Goal: Task Accomplishment & Management: Manage account settings

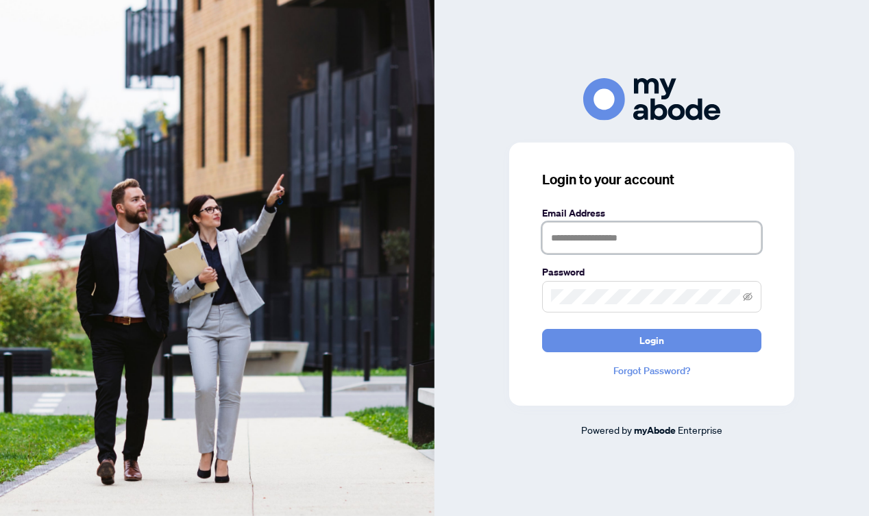
click at [595, 245] on input "text" at bounding box center [651, 238] width 219 height 32
type input "**********"
click at [649, 288] on span at bounding box center [651, 297] width 219 height 32
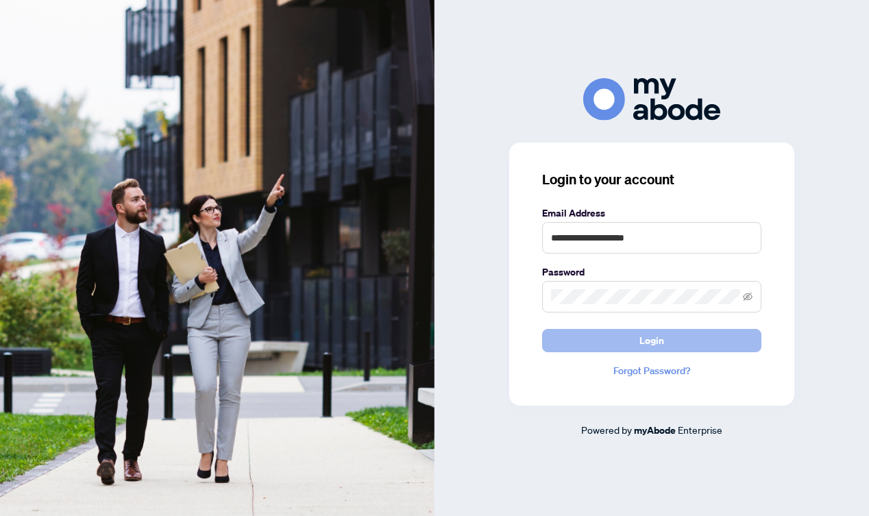
click at [629, 334] on button "Login" at bounding box center [651, 340] width 219 height 23
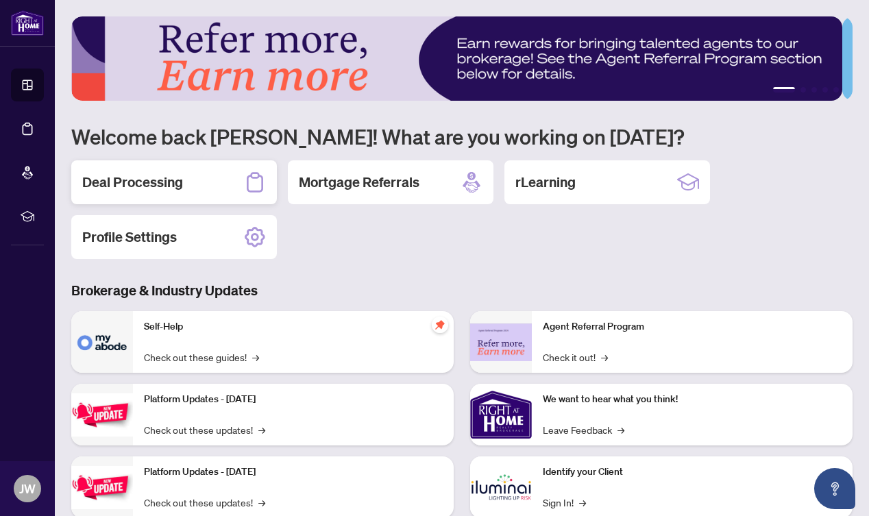
click at [167, 181] on h2 "Deal Processing" at bounding box center [132, 182] width 101 height 19
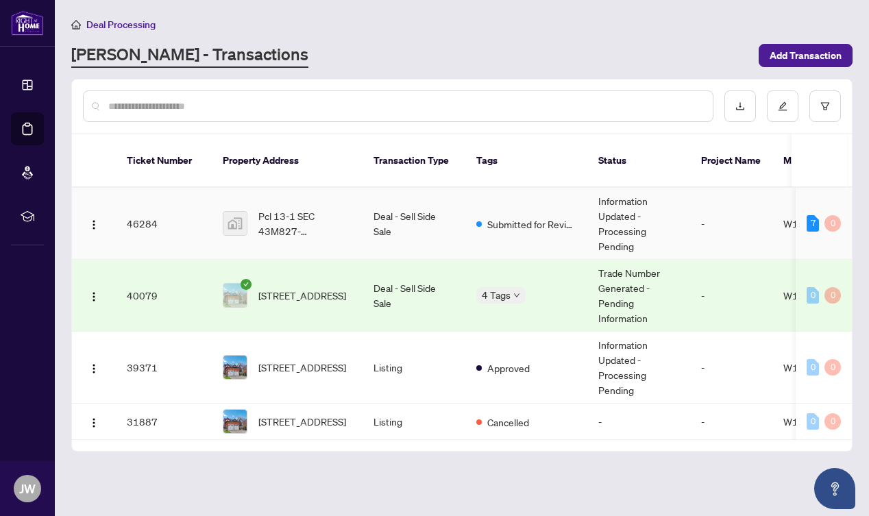
click at [143, 209] on td "46284" at bounding box center [164, 224] width 96 height 72
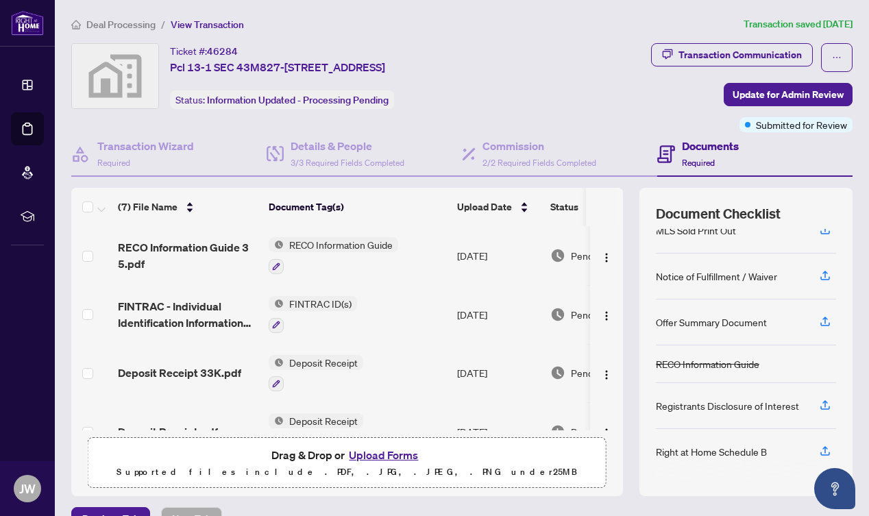
click at [364, 453] on button "Upload Forms" at bounding box center [383, 455] width 77 height 18
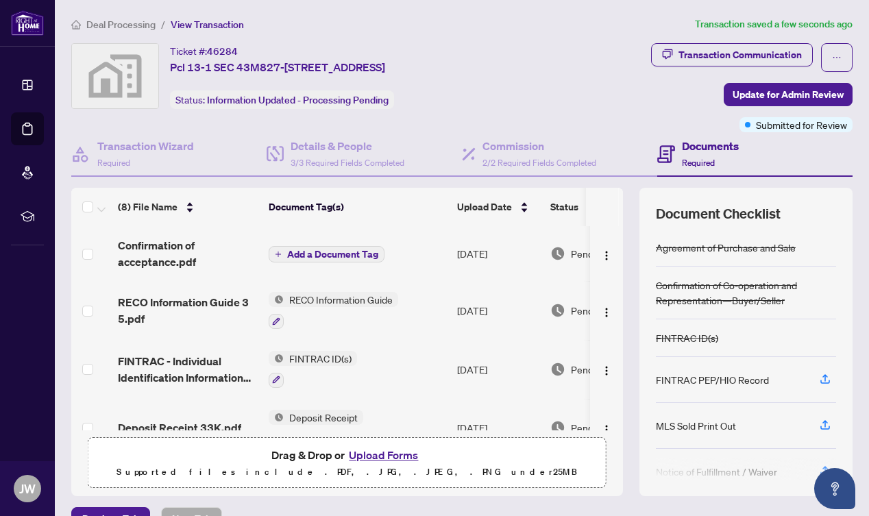
click at [383, 453] on button "Upload Forms" at bounding box center [383, 455] width 77 height 18
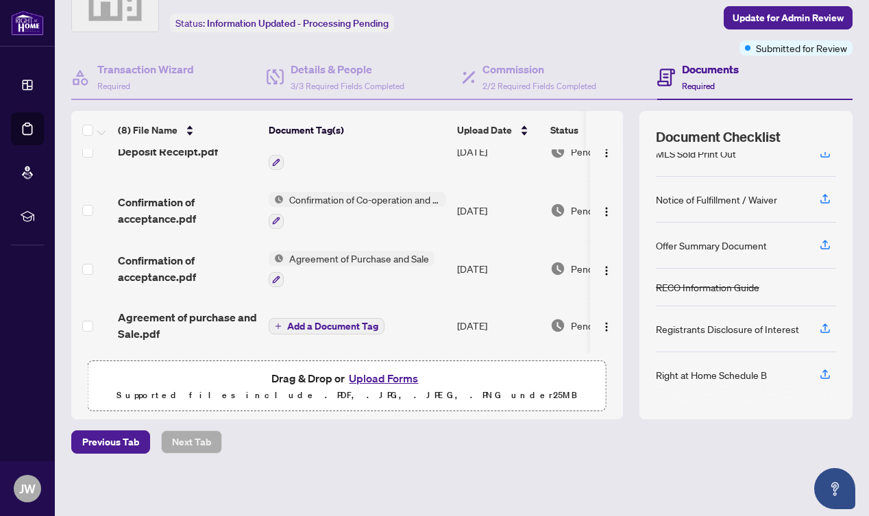
scroll to position [77, 0]
click at [819, 323] on icon "button" at bounding box center [825, 328] width 12 height 12
click at [819, 322] on icon "button" at bounding box center [825, 328] width 12 height 12
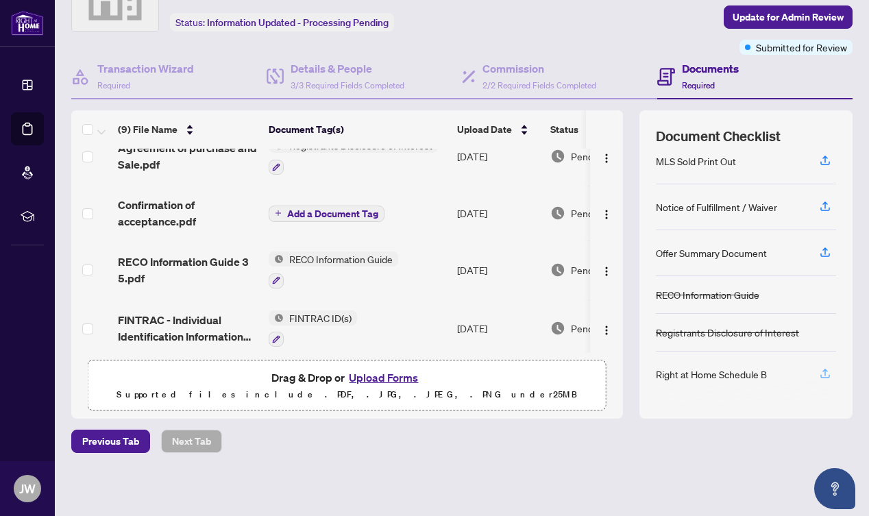
click at [819, 373] on icon "button" at bounding box center [825, 374] width 12 height 12
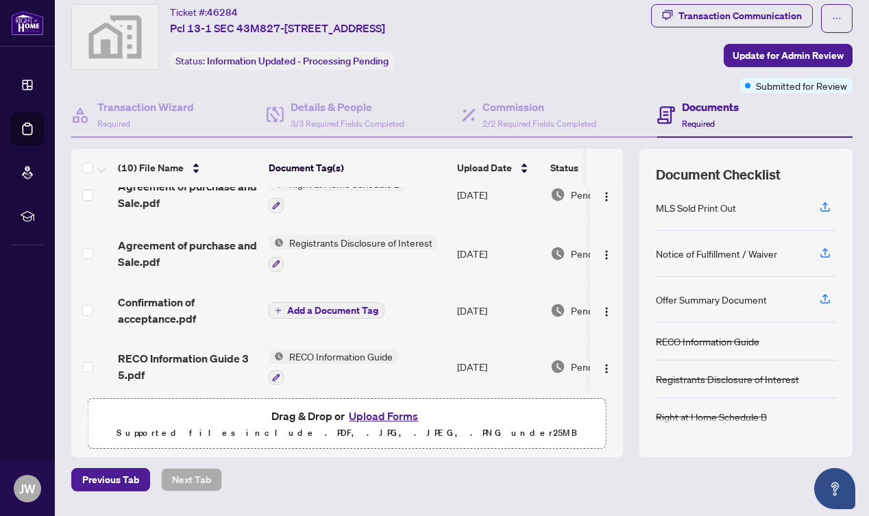
scroll to position [38, 0]
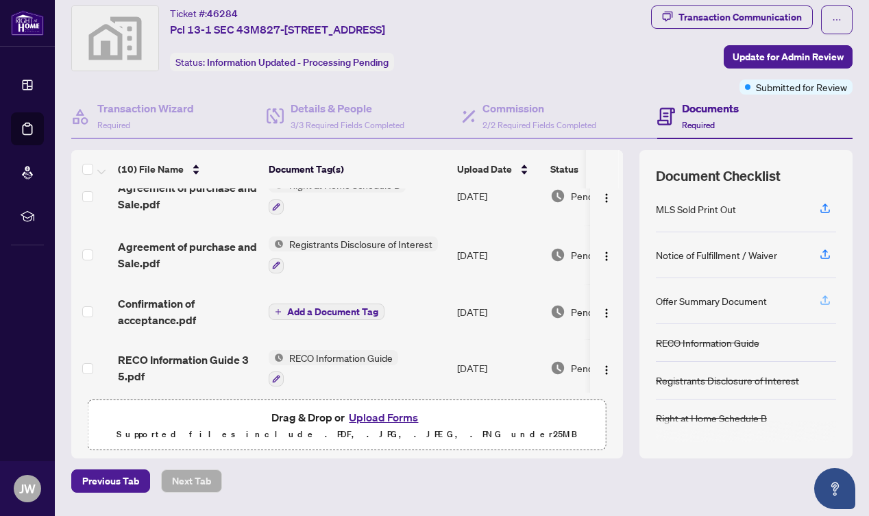
click at [819, 298] on icon "button" at bounding box center [825, 300] width 12 height 12
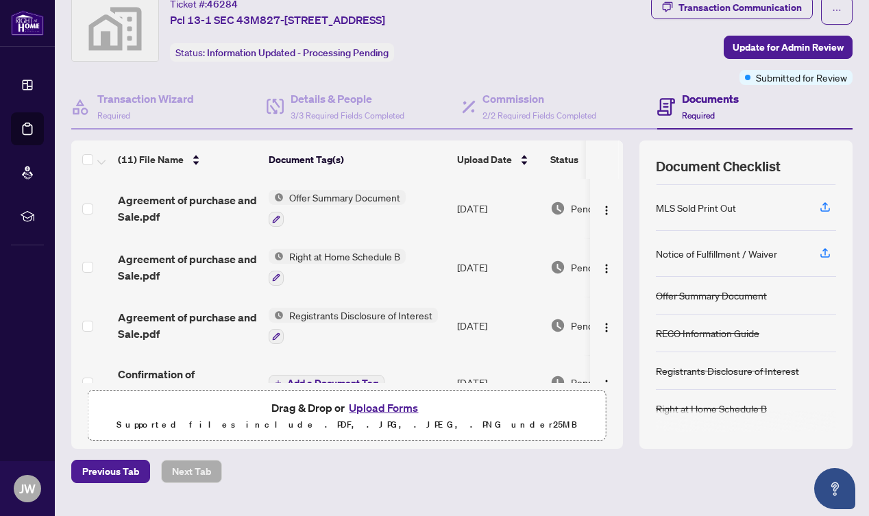
scroll to position [49, 0]
